Goal: Task Accomplishment & Management: Complete application form

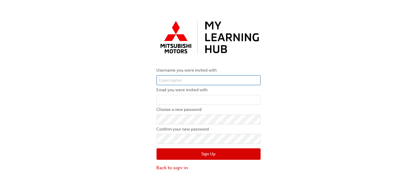
click at [185, 81] on input "text" at bounding box center [209, 80] width 104 height 10
drag, startPoint x: 175, startPoint y: 81, endPoint x: 161, endPoint y: 81, distance: 13.9
click at [161, 81] on input "000" at bounding box center [209, 80] width 104 height 10
click at [158, 80] on input "000" at bounding box center [209, 80] width 104 height 10
drag, startPoint x: 169, startPoint y: 81, endPoint x: 160, endPoint y: 80, distance: 9.7
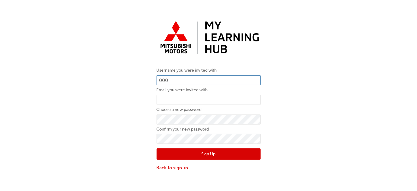
click at [154, 81] on div "Username you were invited with 000 Email you were invited with Choose a new pas…" at bounding box center [208, 95] width 113 height 162
paste input "5987407"
type input "0005987407"
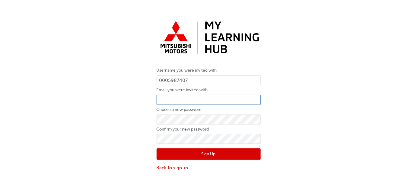
click at [176, 100] on input "email" at bounding box center [209, 100] width 104 height 10
type input "A"
type input "[EMAIL_ADDRESS][DOMAIN_NAME]"
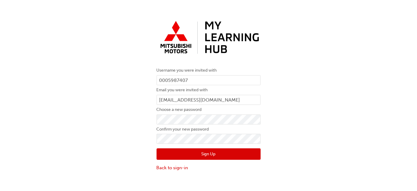
click at [178, 154] on button "Sign Up" at bounding box center [209, 153] width 104 height 11
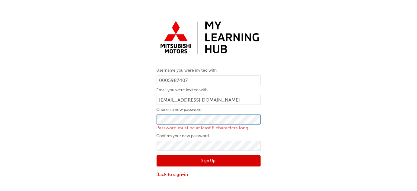
click at [154, 119] on div "Username you were invited with 0005987407 Email you were invited with [PERSON_N…" at bounding box center [208, 98] width 113 height 169
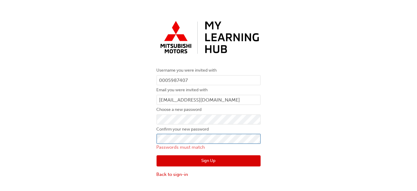
click at [156, 138] on div "Username you were invited with 0005987407 Email you were invited with [PERSON_N…" at bounding box center [208, 98] width 113 height 169
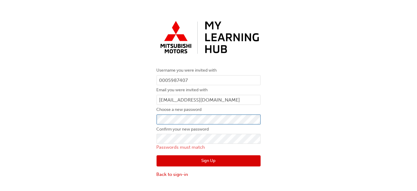
click at [155, 116] on div "Username you were invited with 0005987407 Email you were invited with [PERSON_N…" at bounding box center [208, 98] width 113 height 169
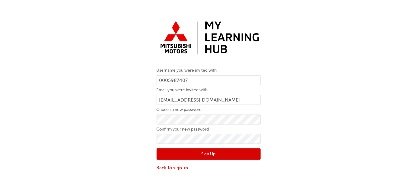
click at [251, 151] on button "Sign Up" at bounding box center [209, 153] width 104 height 11
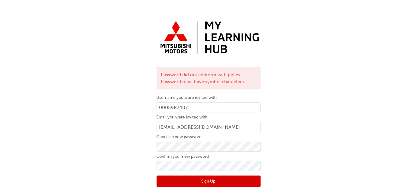
click at [208, 179] on button "Sign Up" at bounding box center [209, 180] width 104 height 11
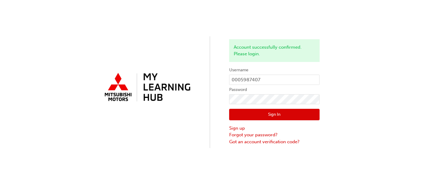
click at [276, 113] on button "Sign In" at bounding box center [274, 114] width 90 height 11
